Goal: Task Accomplishment & Management: Complete application form

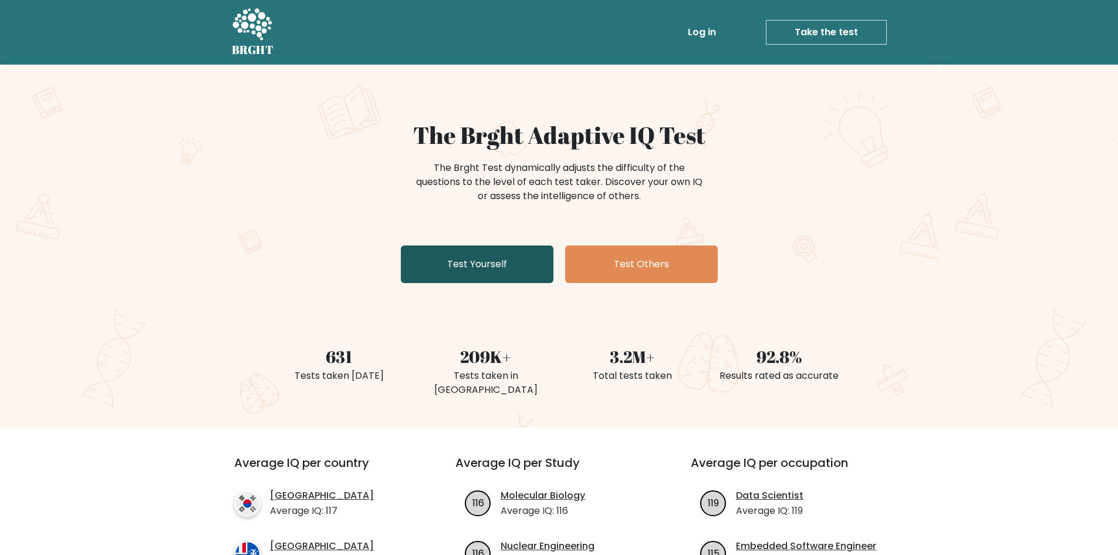
click at [484, 265] on link "Test Yourself" at bounding box center [477, 264] width 153 height 38
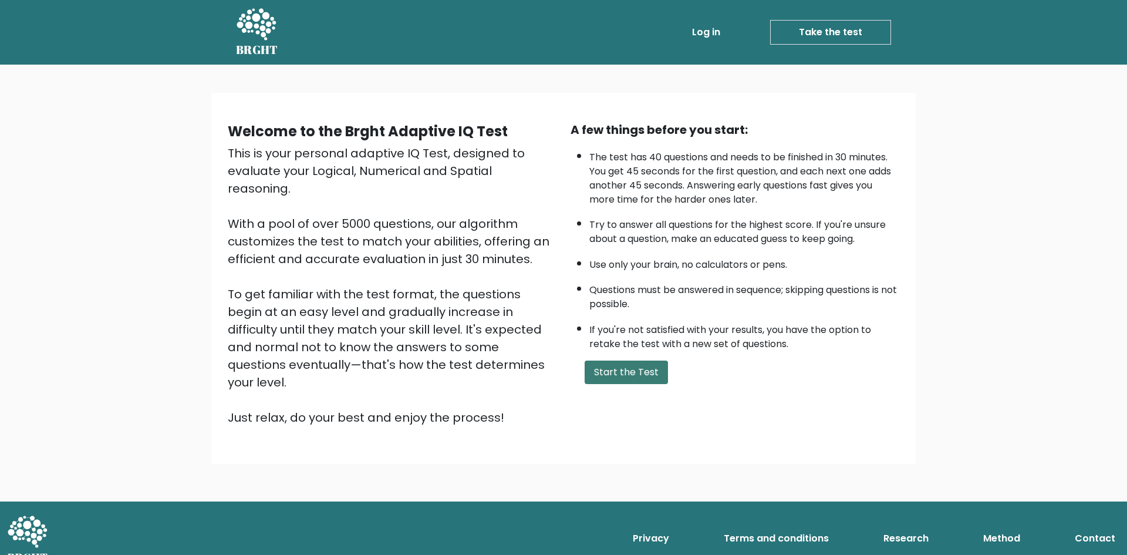
click at [644, 381] on button "Start the Test" at bounding box center [626, 371] width 83 height 23
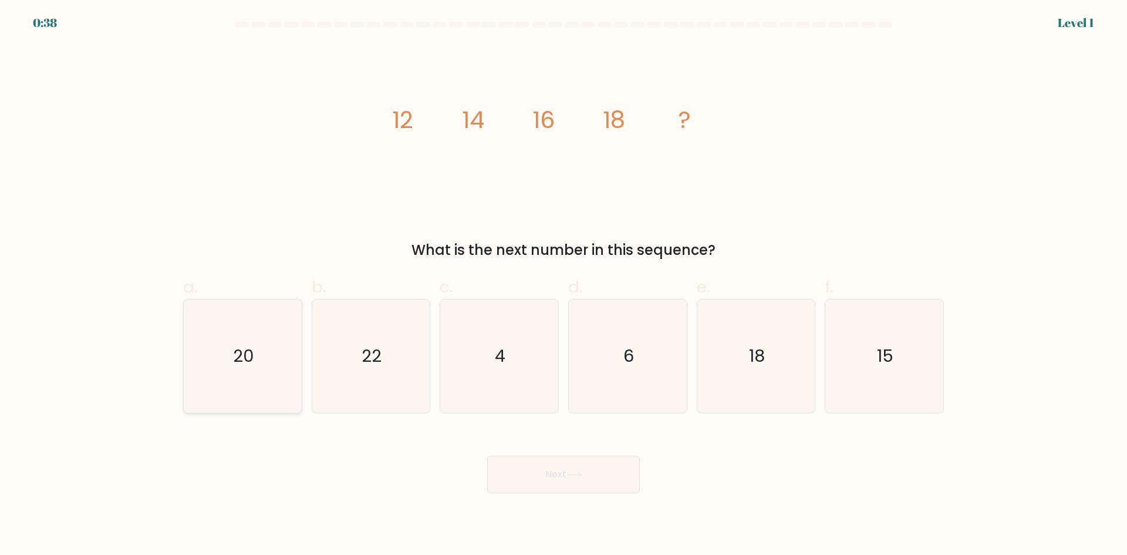
click at [249, 355] on text "20" at bounding box center [243, 355] width 21 height 23
click at [563, 285] on input "a. 20" at bounding box center [563, 282] width 1 height 8
radio input "true"
click at [559, 471] on button "Next" at bounding box center [563, 474] width 153 height 38
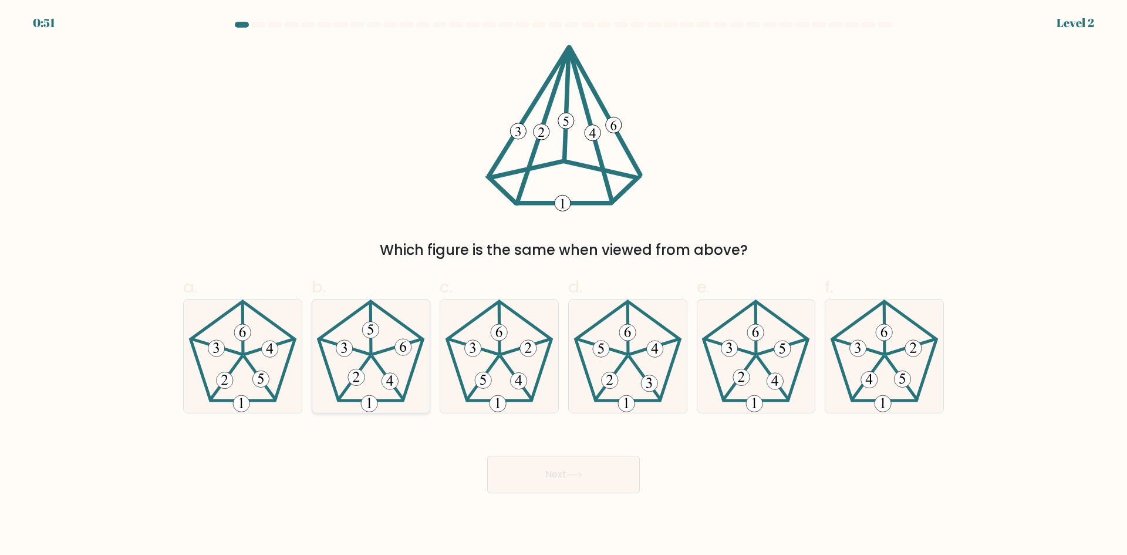
click at [377, 353] on 624 at bounding box center [397, 346] width 49 height 15
click at [563, 285] on input "b." at bounding box center [563, 282] width 1 height 8
radio input "true"
click at [563, 474] on button "Next" at bounding box center [563, 474] width 153 height 38
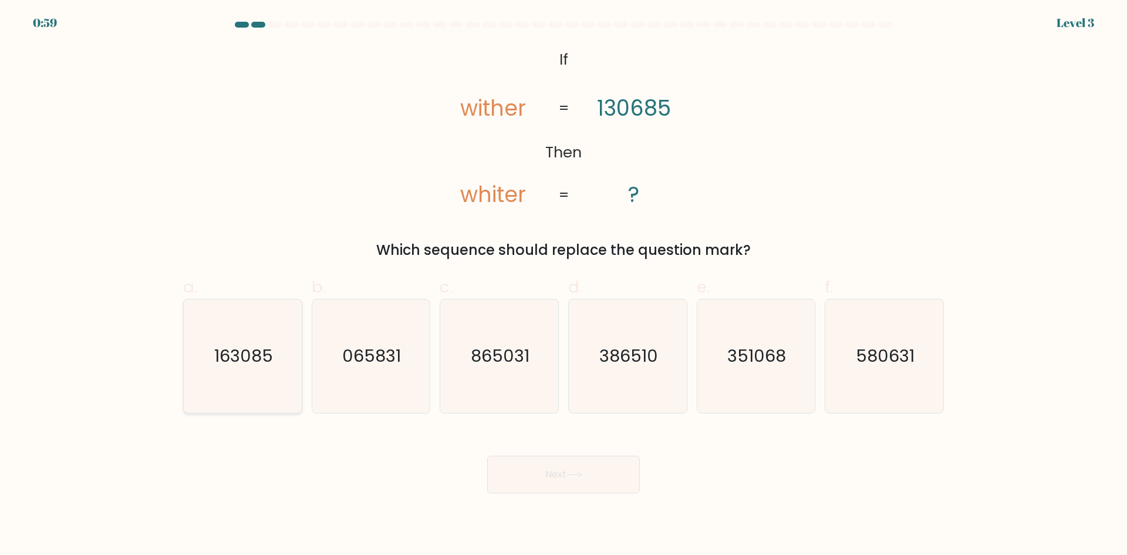
click at [252, 374] on icon "163085" at bounding box center [242, 355] width 113 height 113
click at [563, 285] on input "a. 163085" at bounding box center [563, 282] width 1 height 8
radio input "true"
click at [575, 472] on icon at bounding box center [574, 474] width 16 height 6
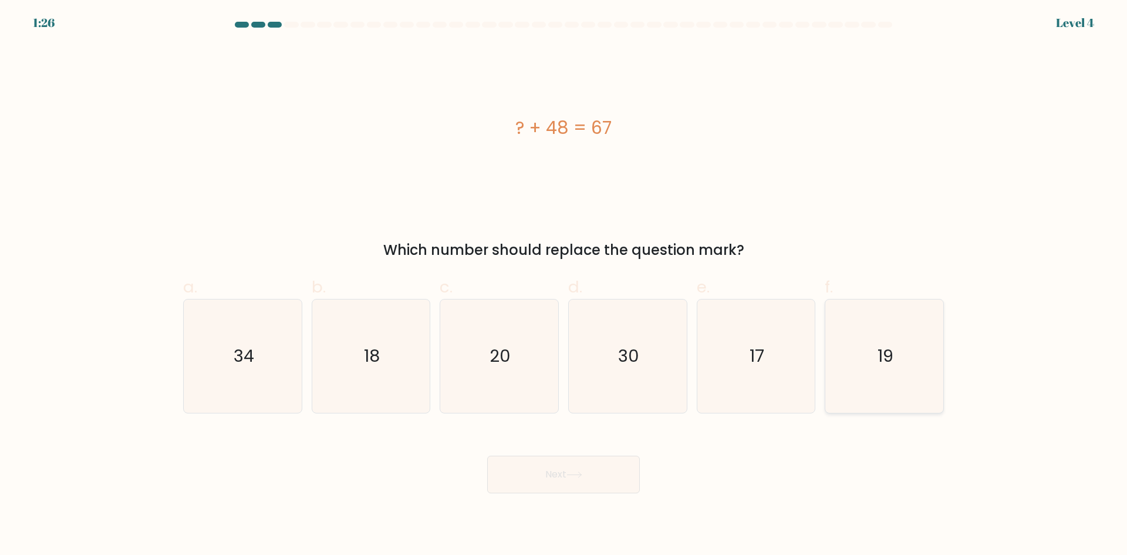
click at [884, 370] on icon "19" at bounding box center [883, 355] width 113 height 113
click at [564, 285] on input "f. 19" at bounding box center [563, 282] width 1 height 8
radio input "true"
click at [604, 479] on button "Next" at bounding box center [563, 474] width 153 height 38
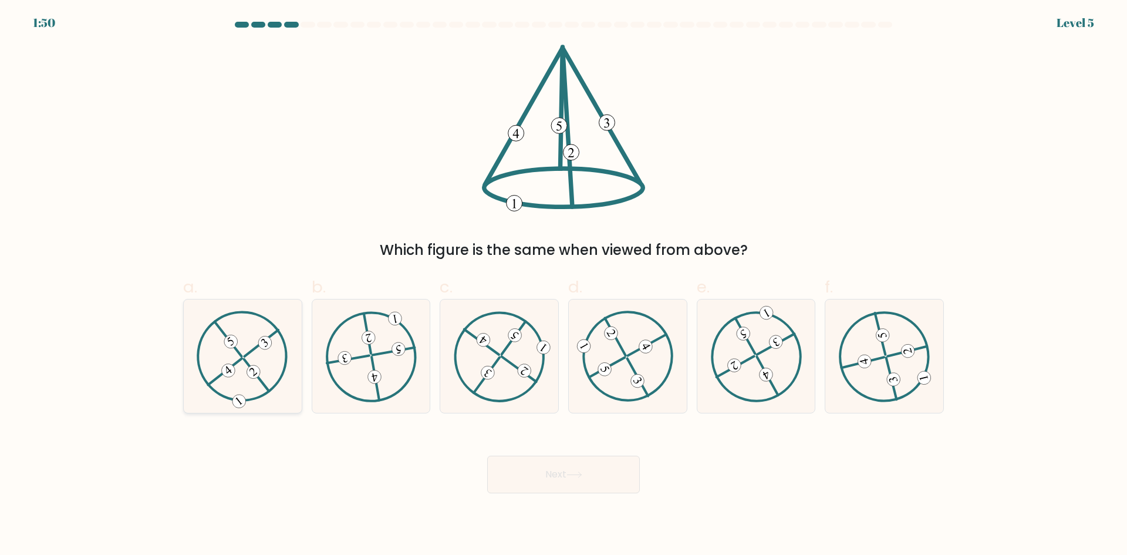
click at [255, 354] on icon at bounding box center [243, 355] width 92 height 90
click at [563, 285] on input "a." at bounding box center [563, 282] width 1 height 8
radio input "true"
click at [559, 478] on button "Next" at bounding box center [563, 474] width 153 height 38
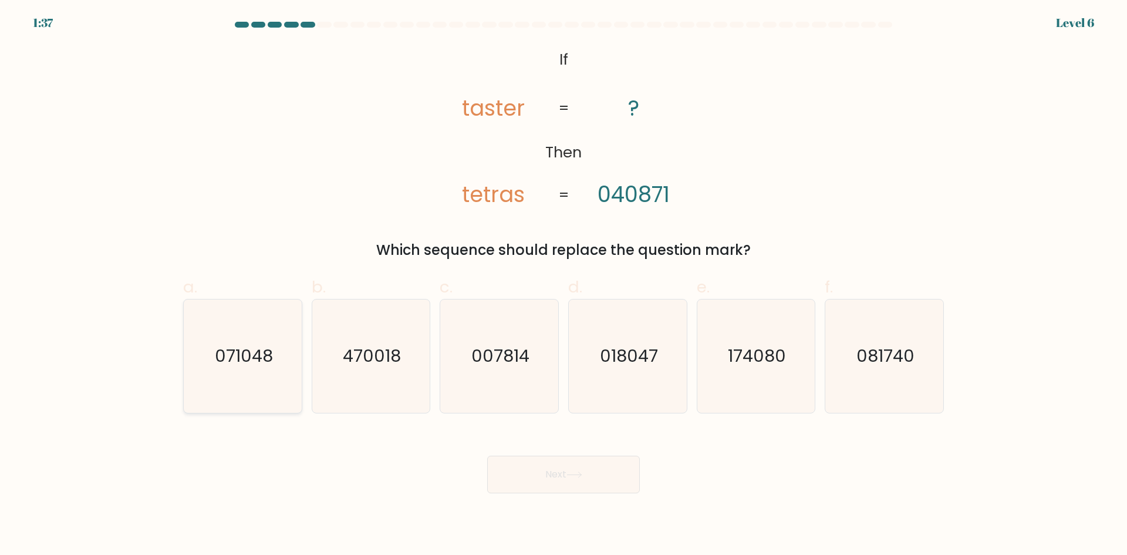
click at [281, 378] on icon "071048" at bounding box center [242, 355] width 113 height 113
click at [563, 285] on input "a. 071048" at bounding box center [563, 282] width 1 height 8
radio input "true"
click at [552, 457] on button "Next" at bounding box center [563, 474] width 153 height 38
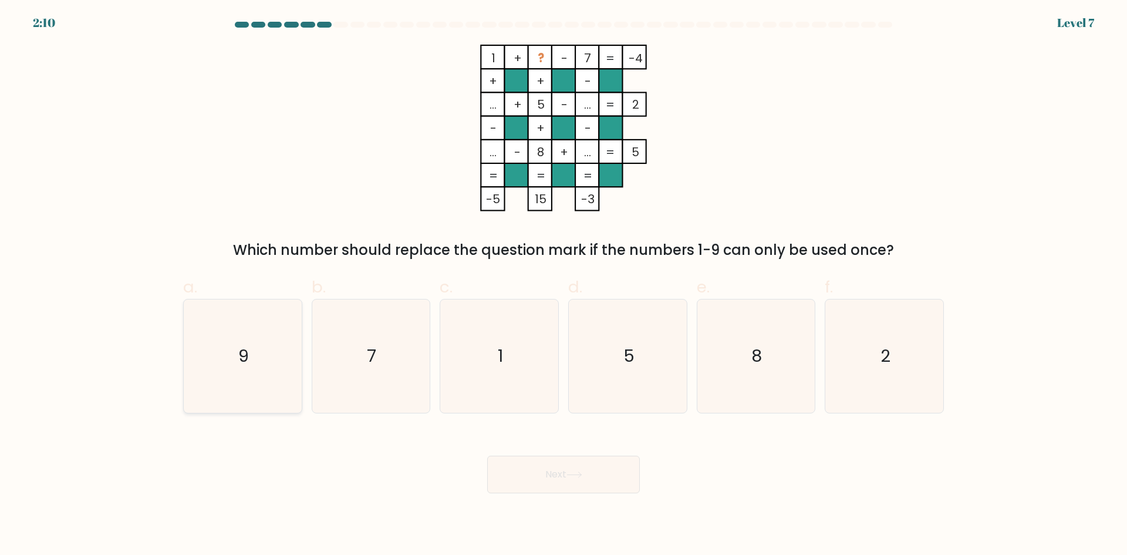
click at [261, 374] on icon "9" at bounding box center [242, 355] width 113 height 113
click at [563, 285] on input "a. 9" at bounding box center [563, 282] width 1 height 8
radio input "true"
click at [549, 491] on button "Next" at bounding box center [563, 474] width 153 height 38
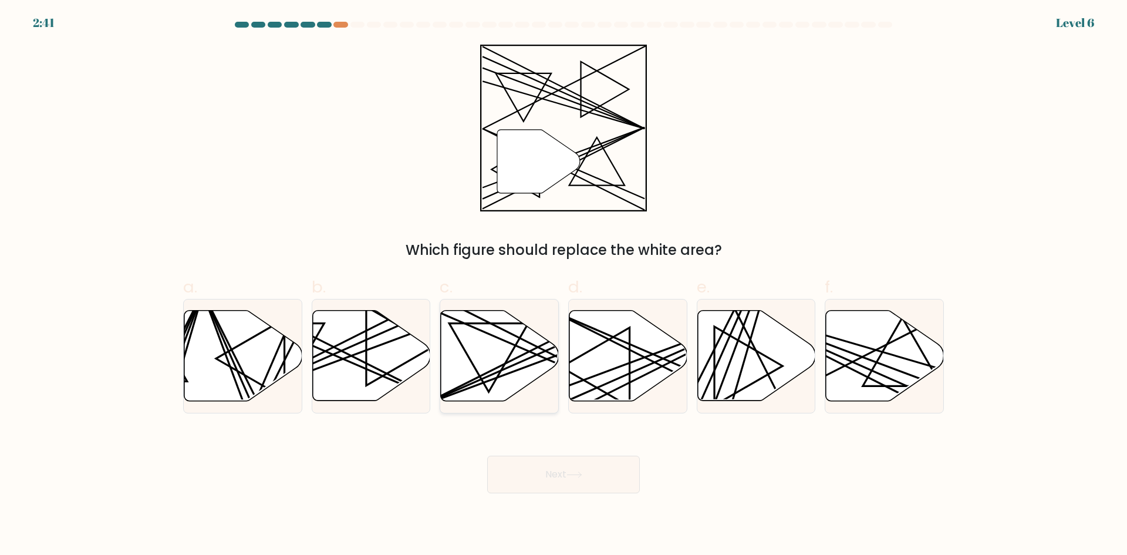
click at [508, 346] on icon at bounding box center [500, 355] width 118 height 90
click at [563, 285] on input "c." at bounding box center [563, 282] width 1 height 8
radio input "true"
click at [598, 467] on button "Next" at bounding box center [563, 474] width 153 height 38
